Goal: Find specific page/section: Find specific page/section

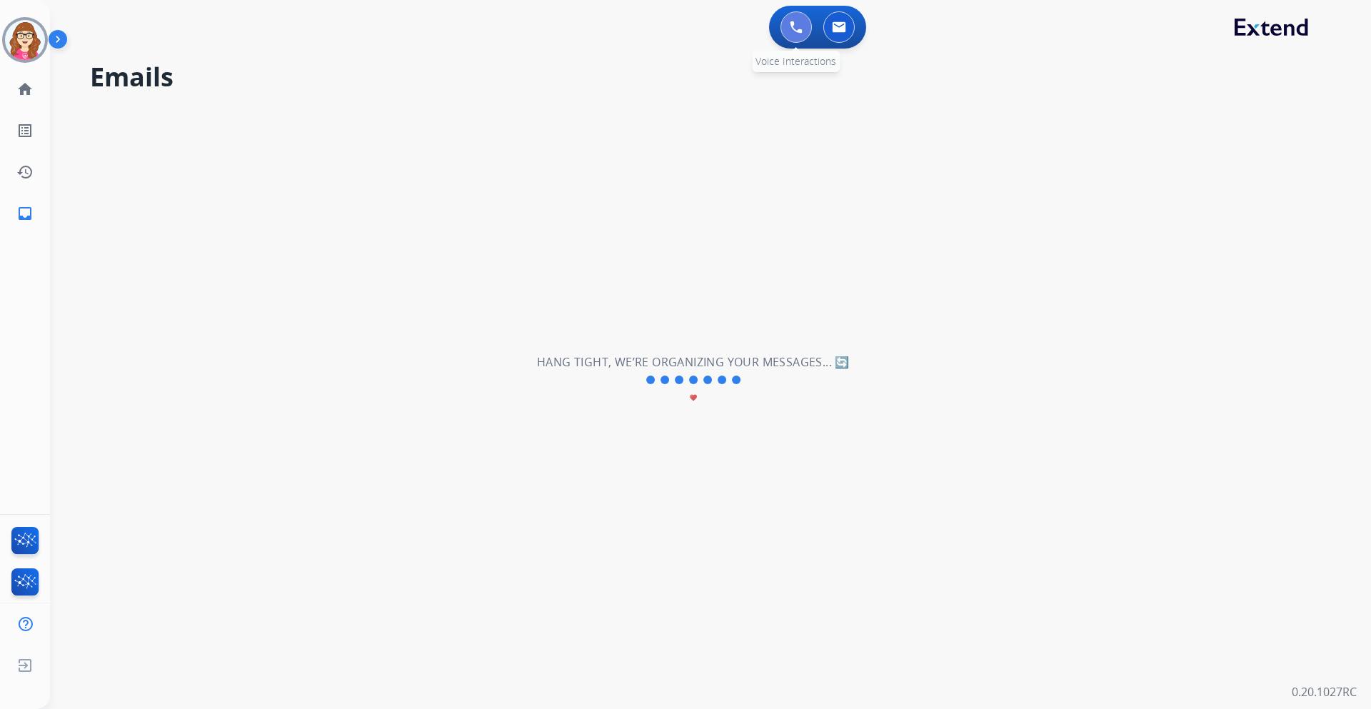
click at [805, 34] on button at bounding box center [795, 26] width 31 height 31
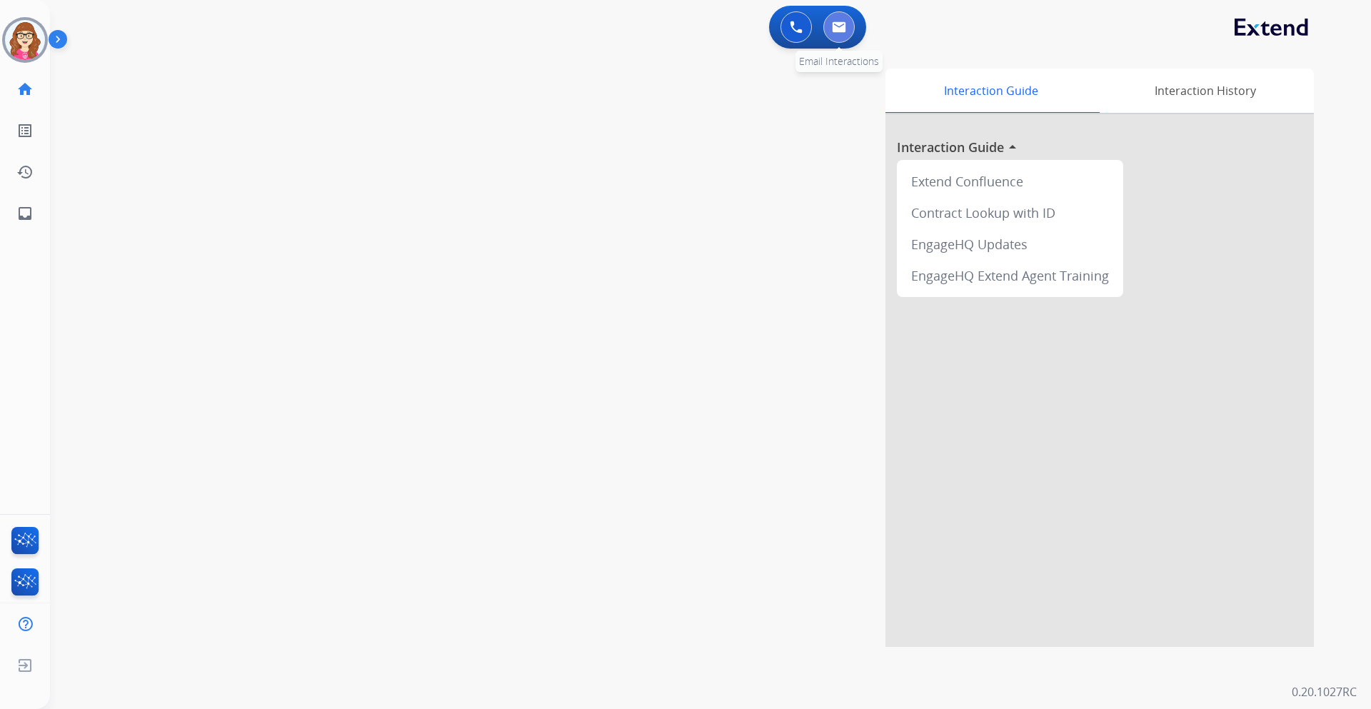
click at [837, 28] on img at bounding box center [839, 26] width 14 height 11
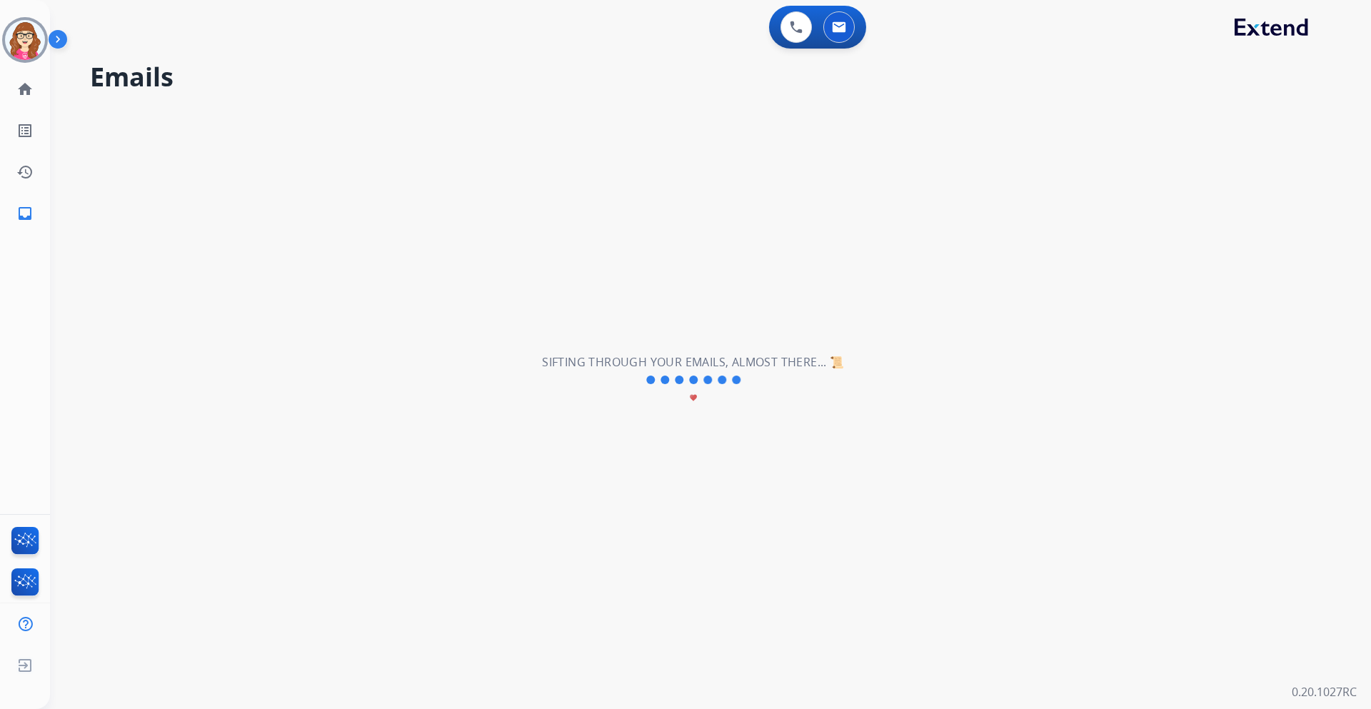
click at [837, 43] on div "0 Voice Interactions 0 Email Interactions" at bounding box center [817, 27] width 97 height 43
click at [800, 43] on div "0 Voice Interactions 0 Email Interactions" at bounding box center [817, 27] width 97 height 43
click at [798, 31] on img at bounding box center [796, 27] width 13 height 13
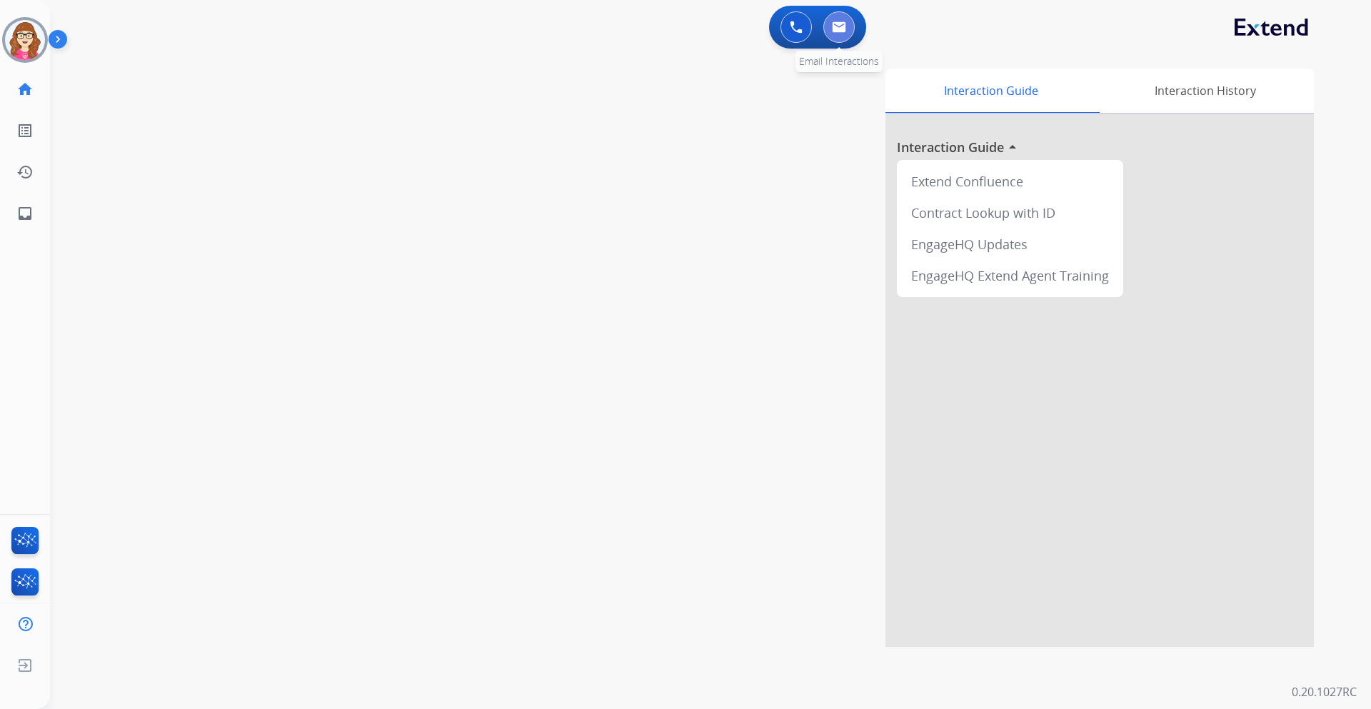
click at [836, 34] on button at bounding box center [838, 26] width 31 height 31
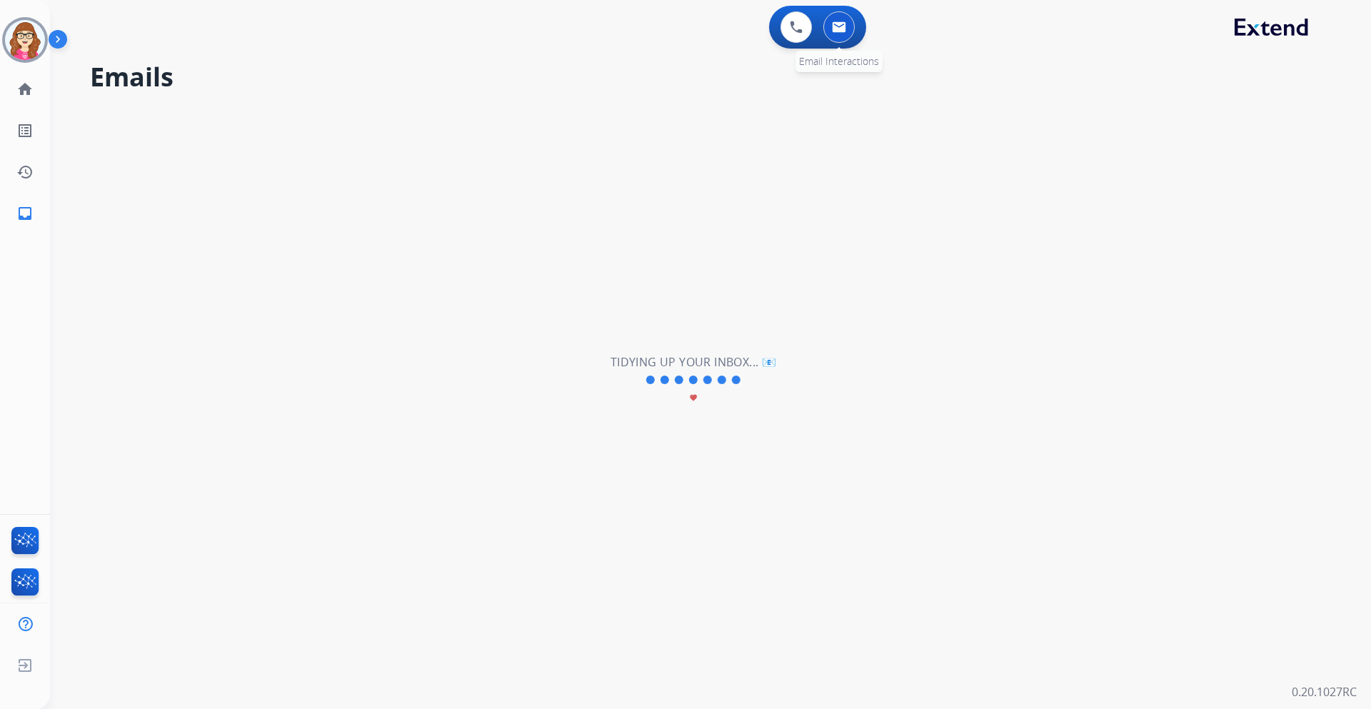
click at [835, 33] on button at bounding box center [838, 26] width 31 height 31
click at [653, 150] on div "**********" at bounding box center [693, 380] width 1287 height 658
